Goal: Task Accomplishment & Management: Manage account settings

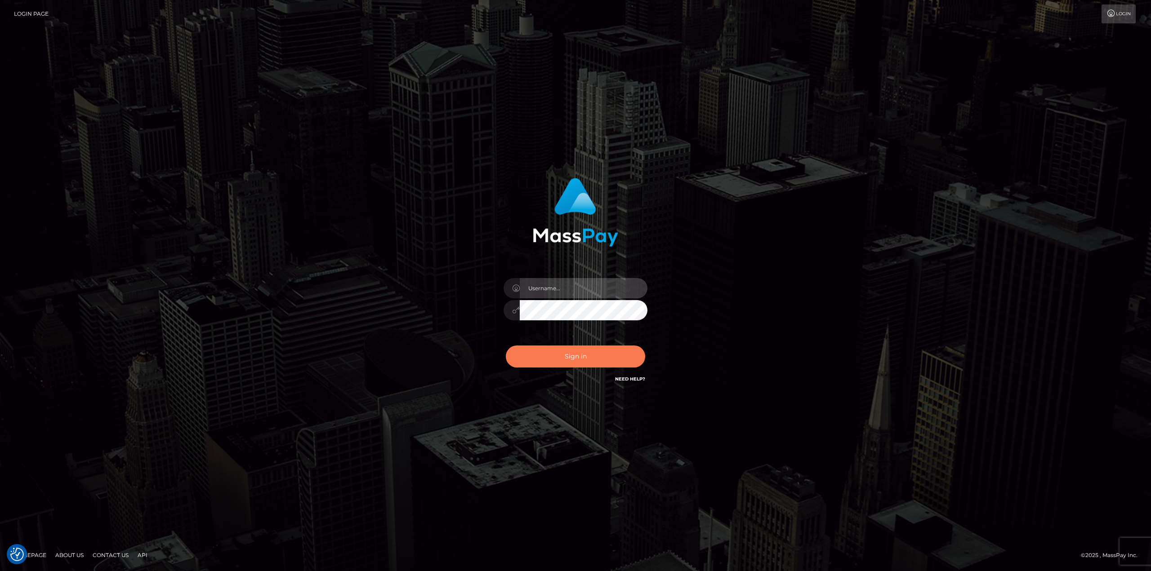
type input "javier.molina"
click at [593, 350] on button "Sign in" at bounding box center [575, 357] width 139 height 22
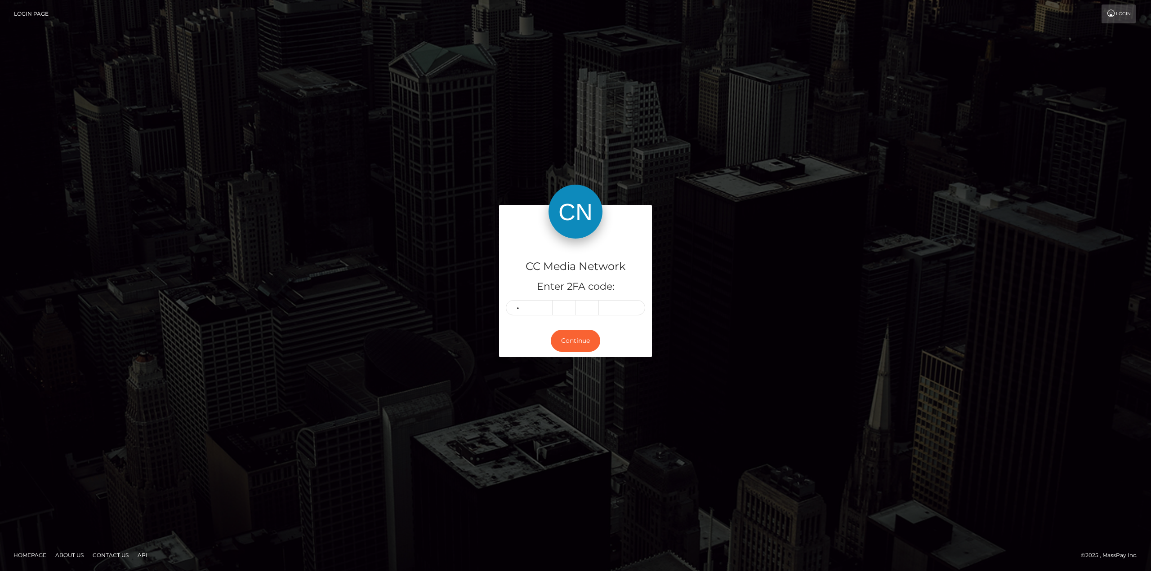
type input "3"
type input "9"
type input "5"
type input "8"
type input "2"
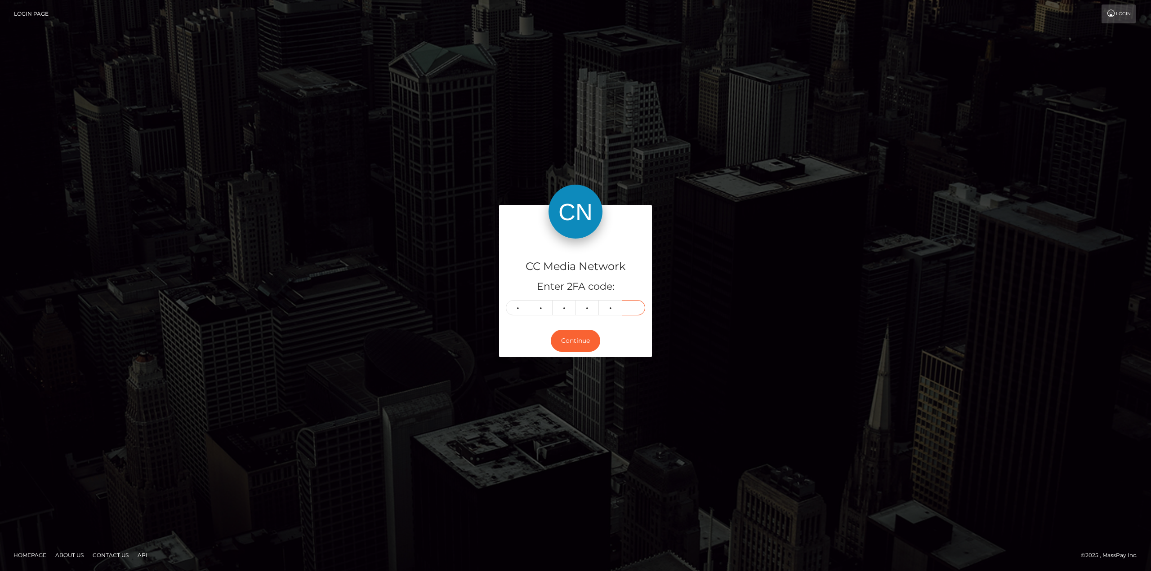
type input "5"
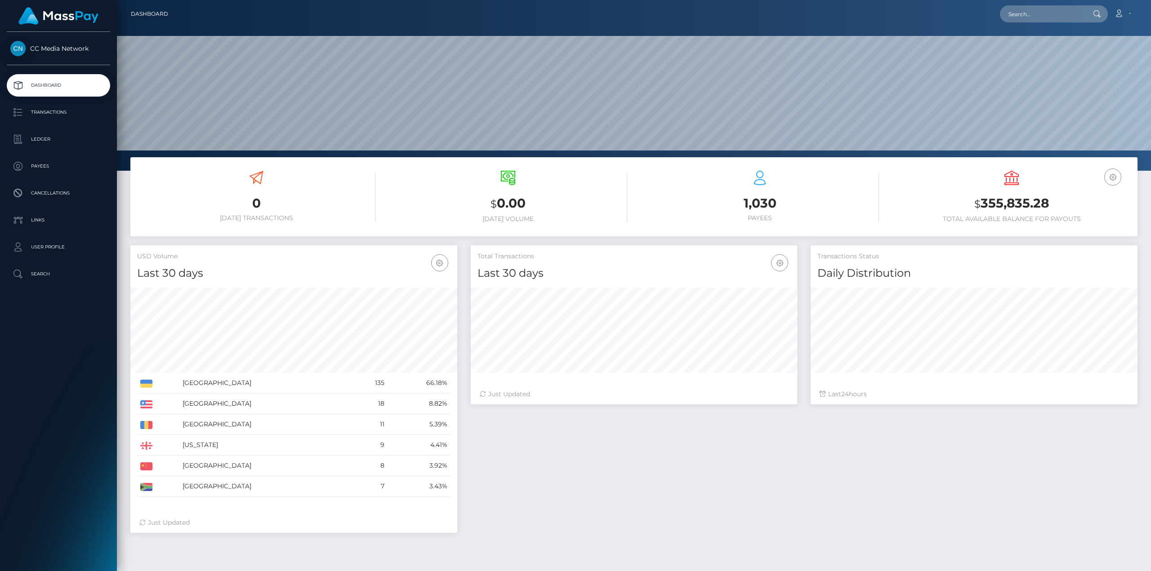
scroll to position [159, 326]
